Goal: Find specific page/section: Find specific page/section

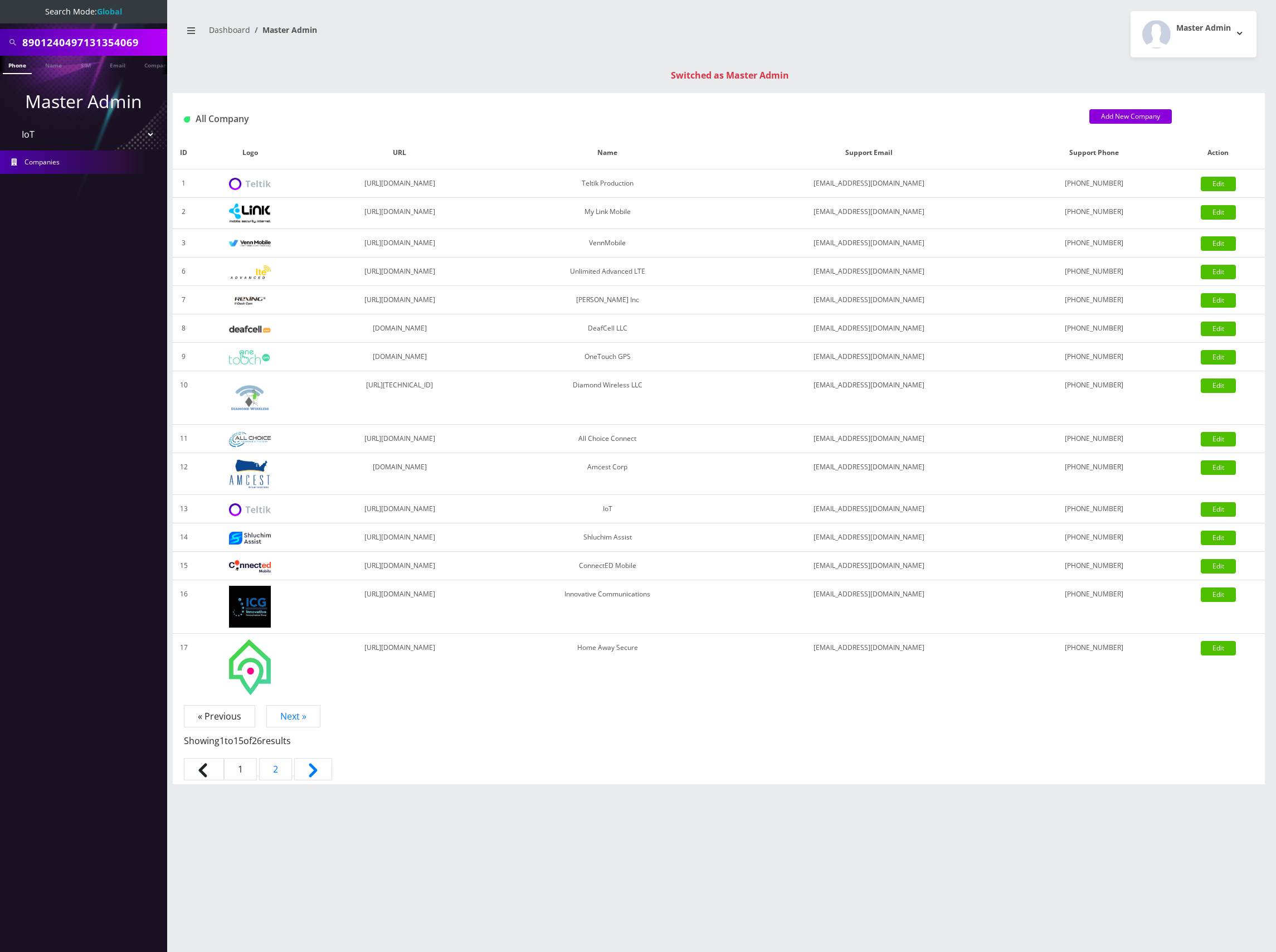
select select "13"
